Goal: Transaction & Acquisition: Book appointment/travel/reservation

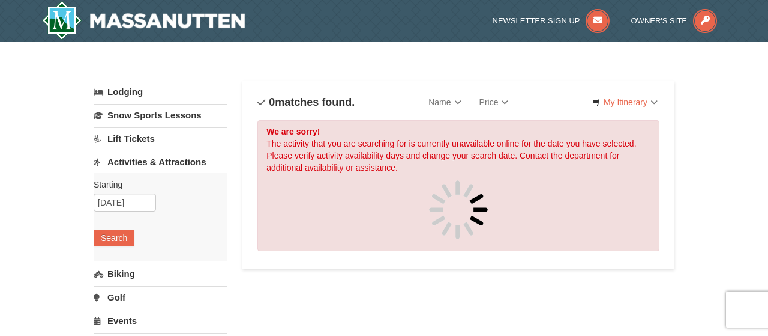
click at [137, 137] on link "Lift Tickets" at bounding box center [161, 138] width 134 height 22
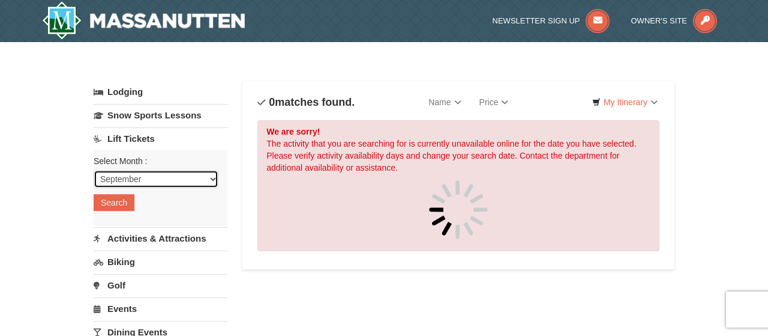
click at [94, 170] on select "September October November December January February March April May June July …" at bounding box center [156, 179] width 125 height 18
select select "10"
click option "October" at bounding box center [0, 0] width 0 height 0
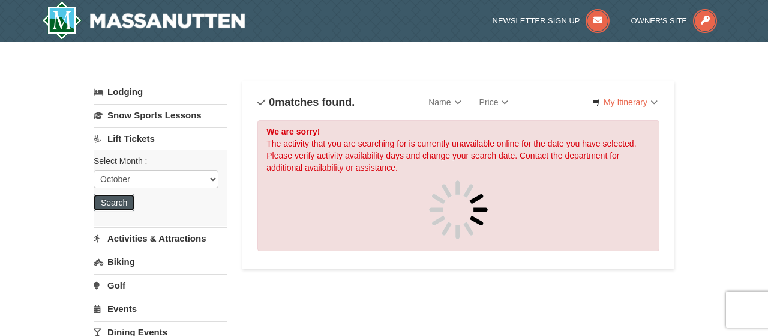
drag, startPoint x: 119, startPoint y: 200, endPoint x: 194, endPoint y: 201, distance: 74.4
click at [124, 200] on button "Search" at bounding box center [114, 202] width 41 height 17
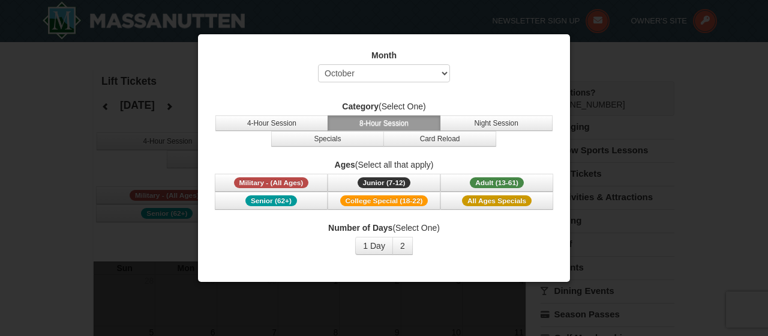
select select "10"
click at [260, 199] on span "Senior (62+)" at bounding box center [272, 200] width 52 height 11
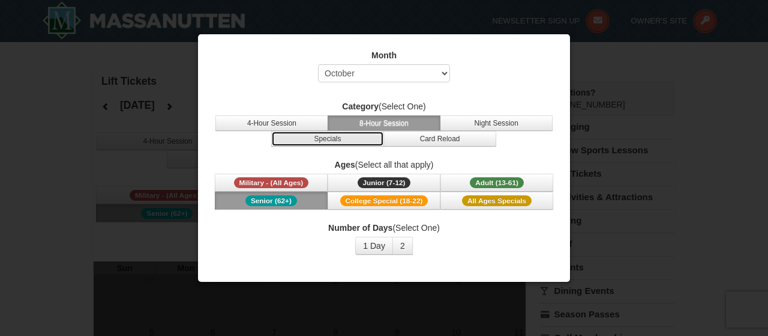
click at [321, 136] on button "Specials" at bounding box center [327, 139] width 113 height 16
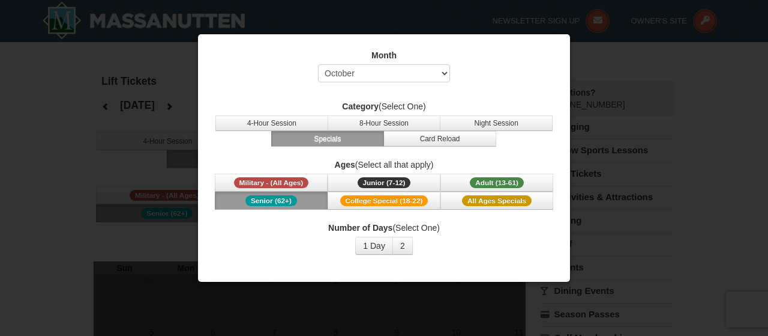
click at [448, 240] on div "Number of Days (Select One) 1 Day 2 3 4 5 6 7 8 9 10 11 12 13 14 15" at bounding box center [384, 237] width 342 height 33
click at [59, 190] on div at bounding box center [384, 168] width 768 height 336
click at [405, 246] on button "2" at bounding box center [403, 246] width 20 height 18
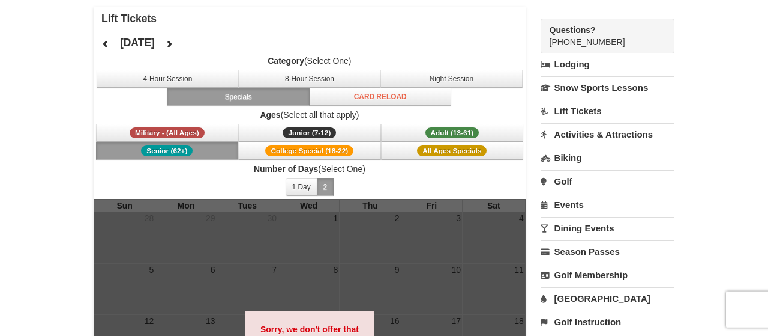
scroll to position [62, 0]
click at [450, 131] on span "Adult (13-61)" at bounding box center [453, 132] width 54 height 11
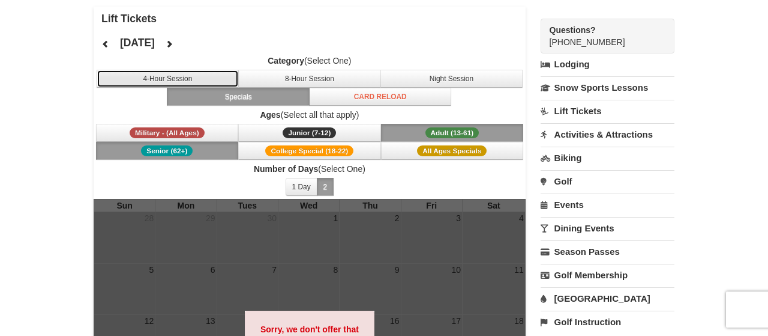
click at [176, 80] on button "4-Hour Session" at bounding box center [168, 79] width 143 height 18
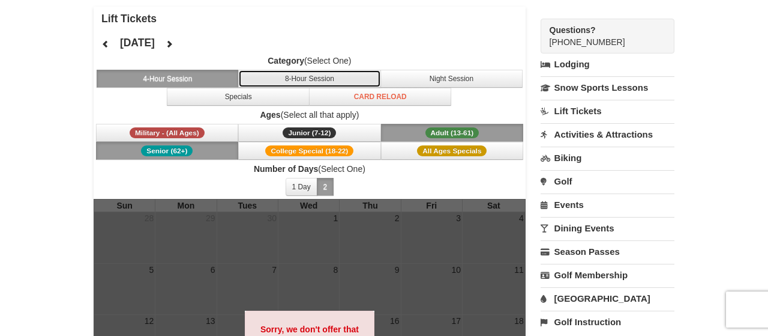
click at [295, 76] on button "8-Hour Session" at bounding box center [309, 79] width 143 height 18
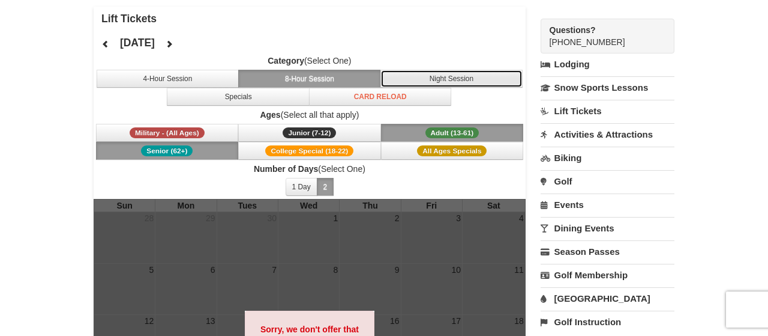
click at [422, 82] on button "Night Session" at bounding box center [452, 79] width 143 height 18
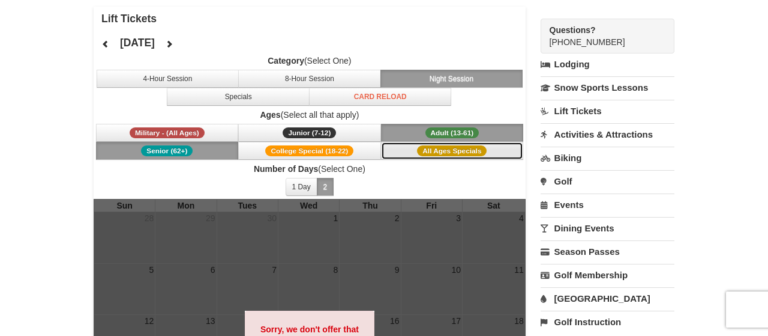
click at [441, 147] on span "All Ages Specials" at bounding box center [452, 150] width 70 height 11
click at [583, 107] on link "Lift Tickets" at bounding box center [608, 111] width 134 height 22
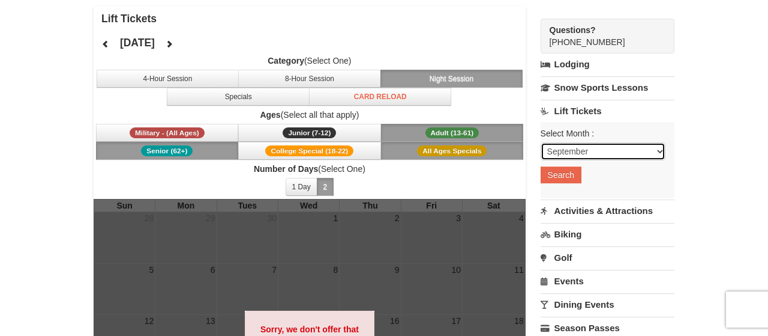
click at [541, 142] on select "September October November December January February March April May June July …" at bounding box center [603, 151] width 125 height 18
select select "10"
click option "October" at bounding box center [0, 0] width 0 height 0
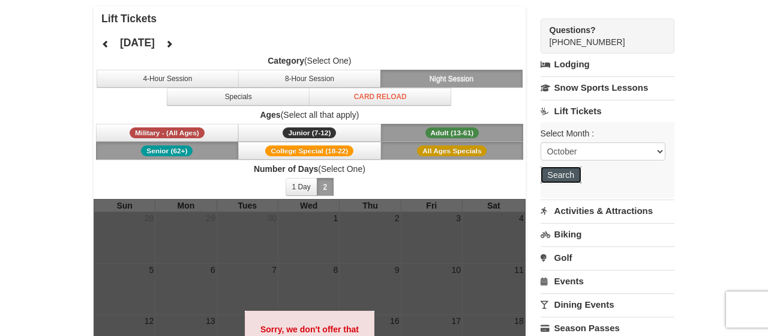
click at [570, 173] on button "Search" at bounding box center [561, 174] width 41 height 17
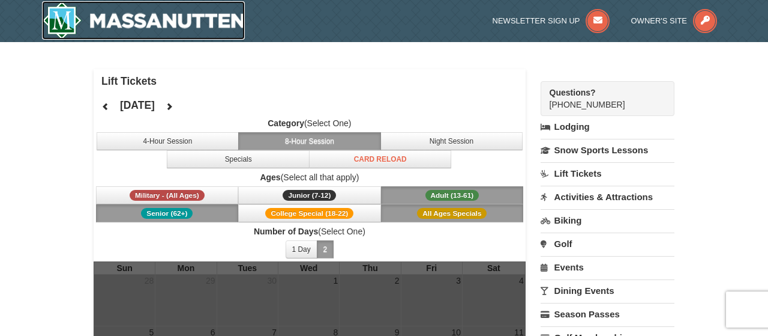
click at [134, 20] on img at bounding box center [143, 20] width 203 height 38
